Goal: Transaction & Acquisition: Purchase product/service

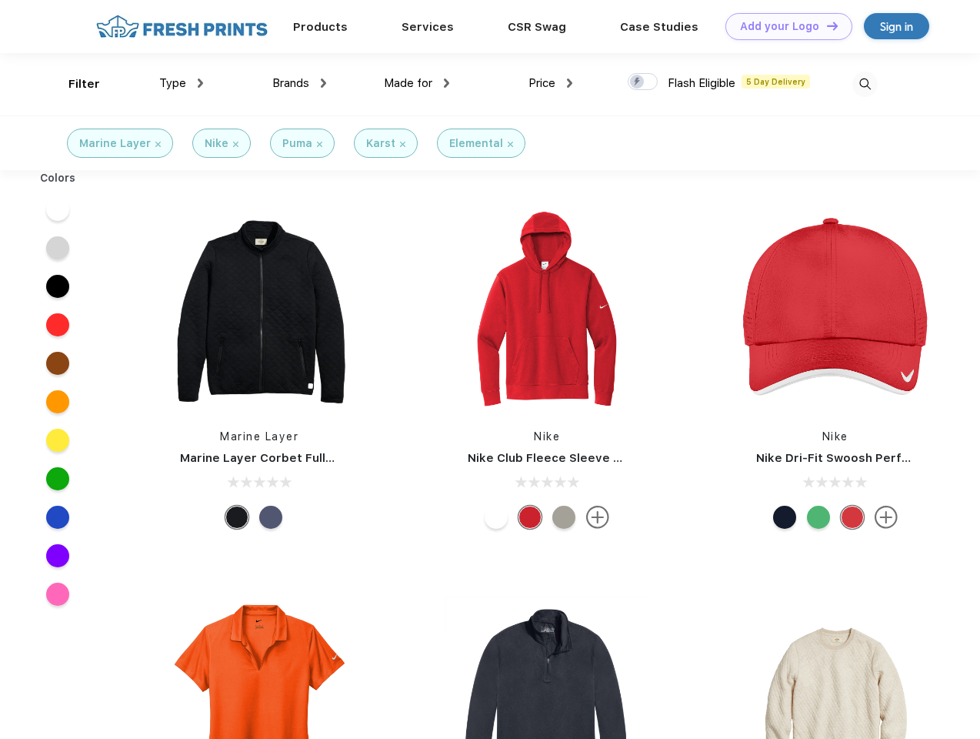
click at [783, 26] on link "Add your Logo Design Tool" at bounding box center [789, 26] width 127 height 27
click at [0, 0] on div "Design Tool" at bounding box center [0, 0] width 0 height 0
click at [826, 25] on link "Add your Logo Design Tool" at bounding box center [789, 26] width 127 height 27
click at [74, 84] on div "Filter" at bounding box center [84, 84] width 32 height 18
click at [182, 83] on span "Type" at bounding box center [172, 83] width 27 height 14
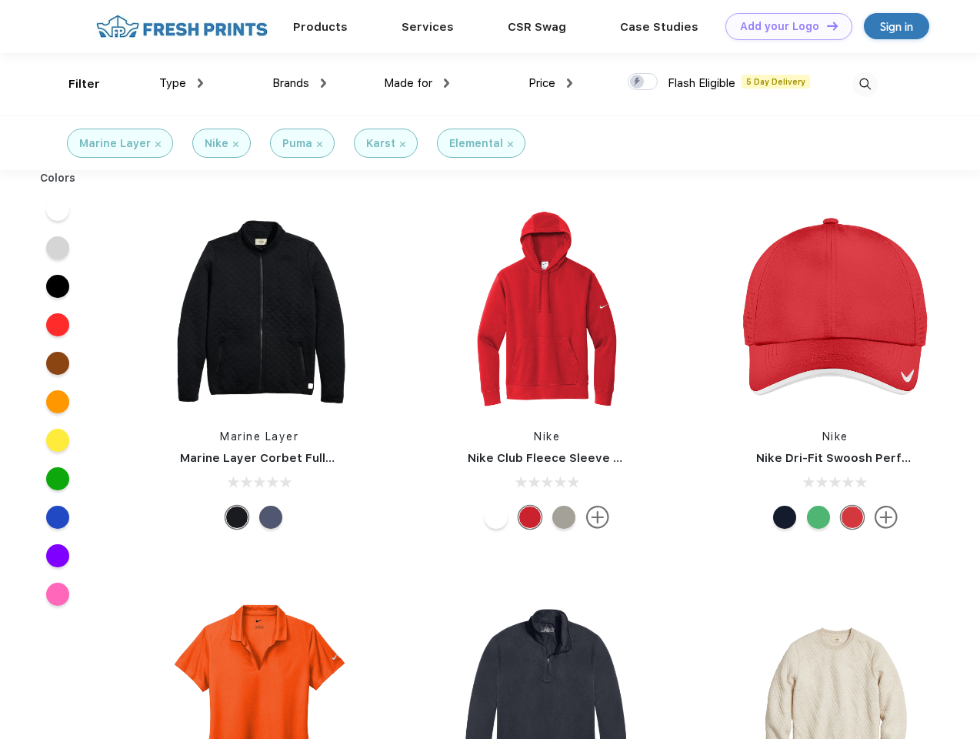
click at [299, 83] on span "Brands" at bounding box center [290, 83] width 37 height 14
click at [417, 83] on span "Made for" at bounding box center [408, 83] width 48 height 14
click at [551, 83] on span "Price" at bounding box center [542, 83] width 27 height 14
click at [643, 82] on div at bounding box center [643, 81] width 30 height 17
click at [638, 82] on input "checkbox" at bounding box center [633, 77] width 10 height 10
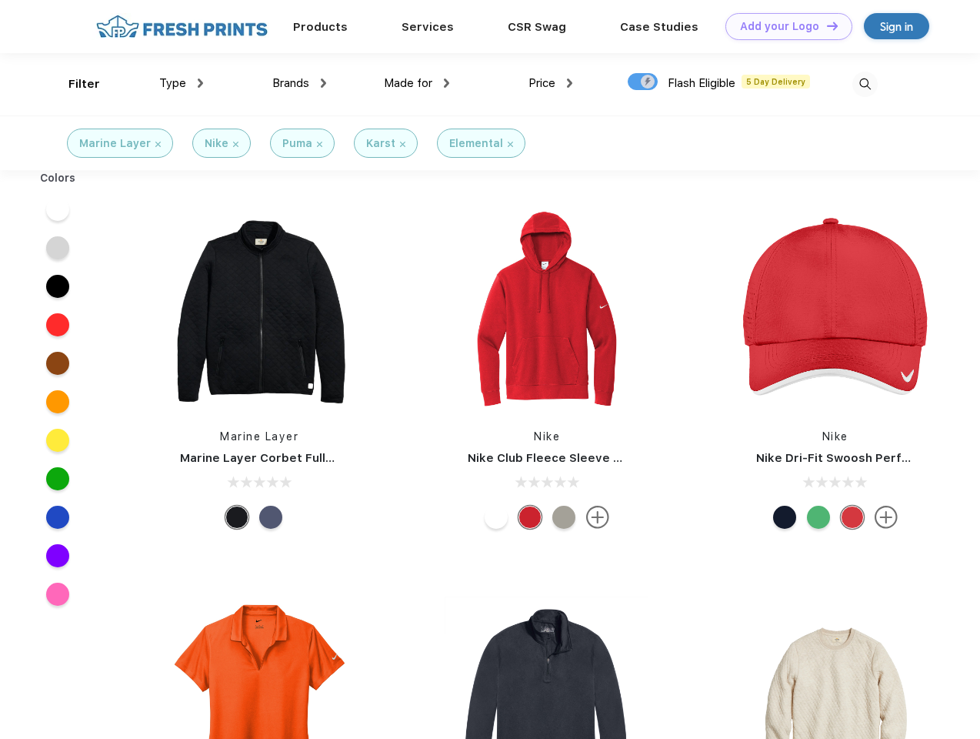
click at [865, 84] on img at bounding box center [865, 84] width 25 height 25
